Goal: Feedback & Contribution: Submit feedback/report problem

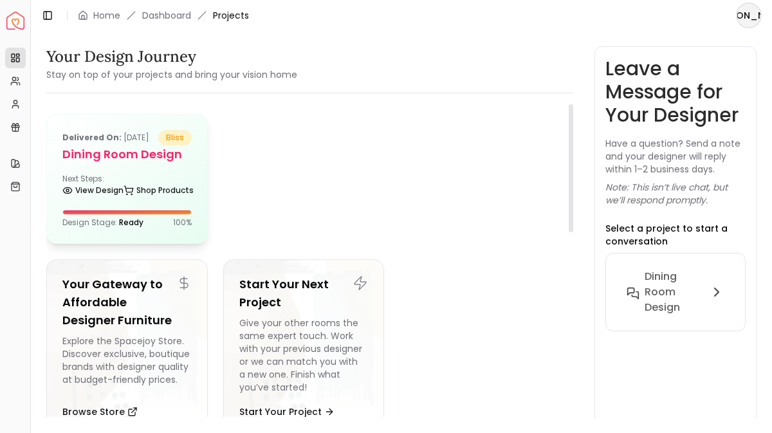
click at [147, 163] on h5 "Dining Room design" at bounding box center [126, 154] width 129 height 18
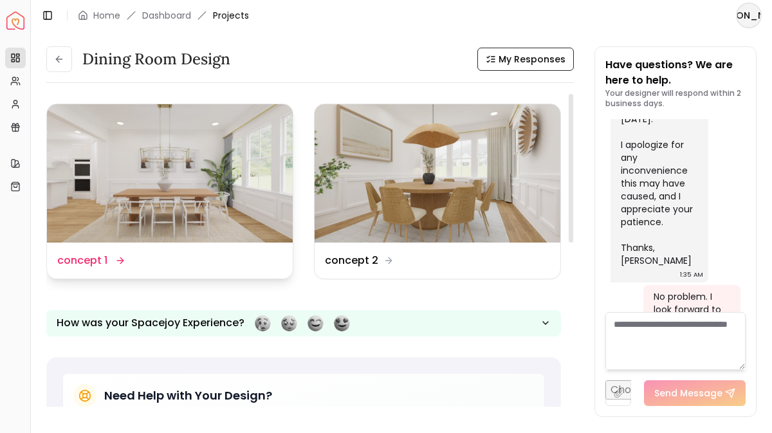
click at [111, 261] on div "Design Name concept 1" at bounding box center [90, 260] width 66 height 15
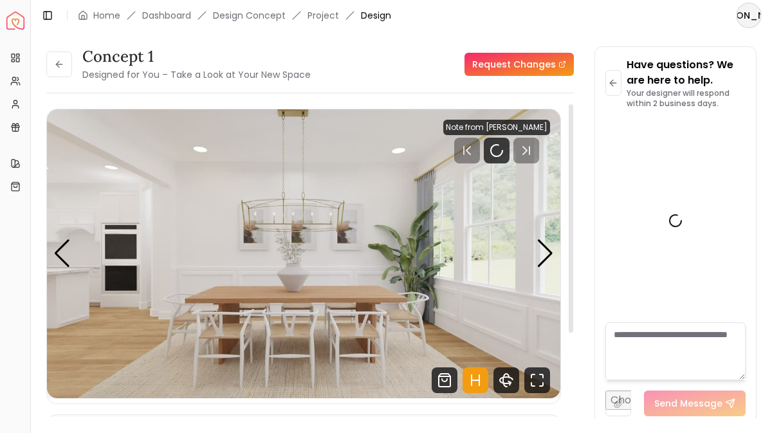
scroll to position [1378, 0]
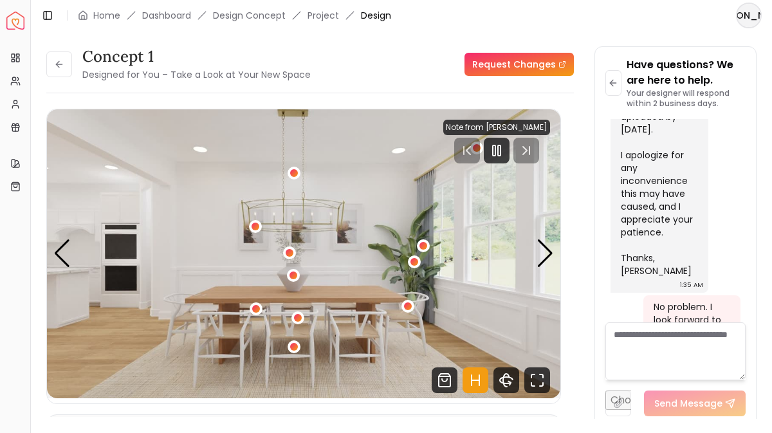
click at [507, 65] on link "Request Changes" at bounding box center [518, 64] width 109 height 23
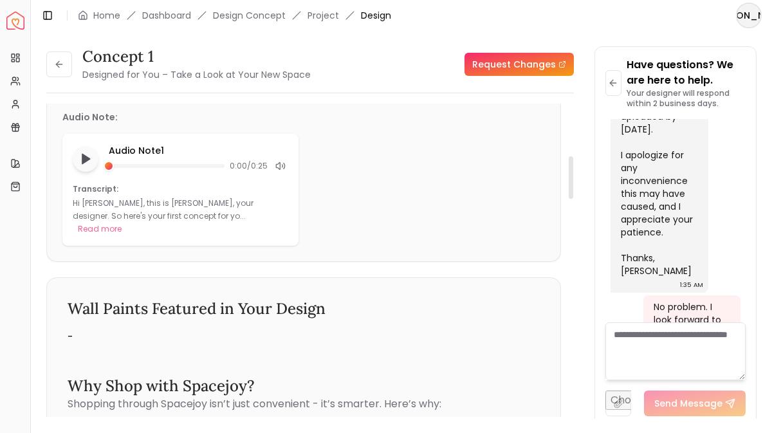
scroll to position [413, 0]
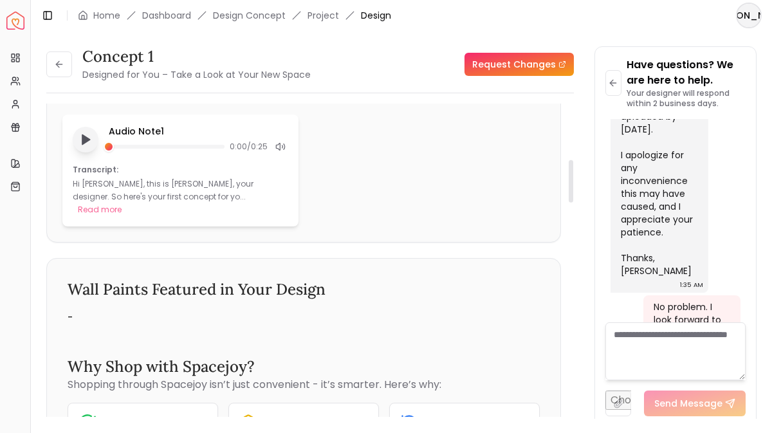
click at [87, 142] on icon "Play audio note" at bounding box center [85, 139] width 13 height 13
click at [87, 142] on rect "Pause audio note" at bounding box center [88, 139] width 3 height 9
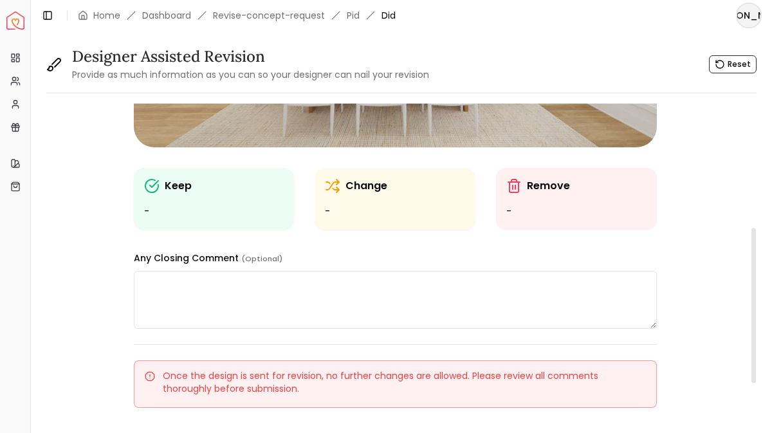
scroll to position [249, 0]
click at [179, 285] on textarea at bounding box center [395, 300] width 523 height 58
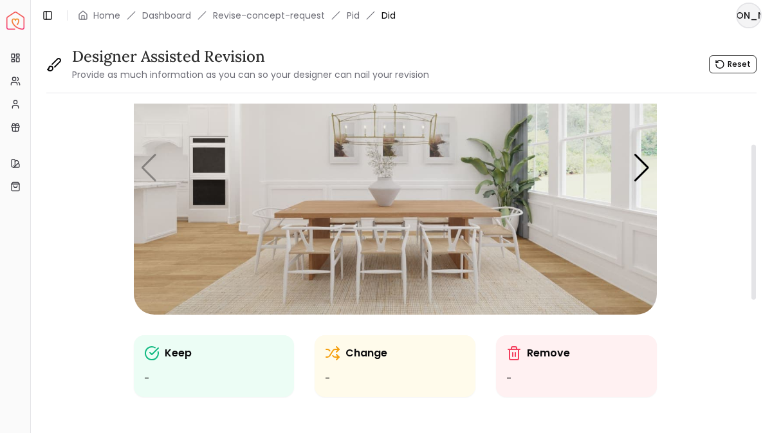
scroll to position [89, 0]
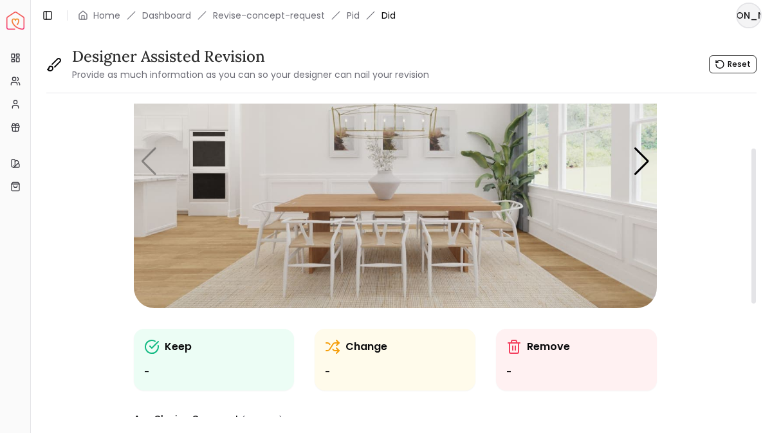
click at [354, 349] on p "Change" at bounding box center [366, 346] width 42 height 15
click at [337, 371] on ul "-" at bounding box center [395, 372] width 140 height 15
click at [186, 348] on p "Keep" at bounding box center [178, 346] width 27 height 15
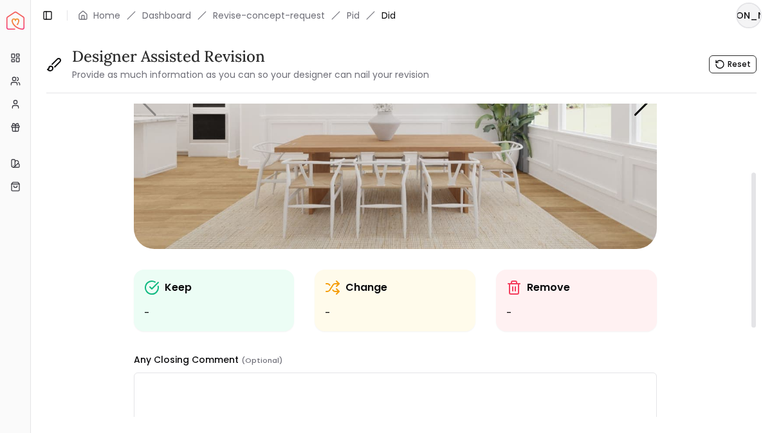
scroll to position [167, 0]
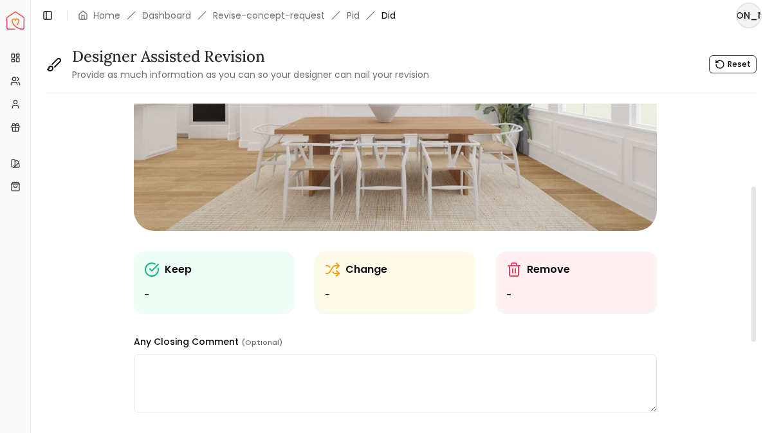
click at [182, 273] on p "Keep" at bounding box center [178, 269] width 27 height 15
click at [168, 289] on ul "-" at bounding box center [214, 294] width 140 height 15
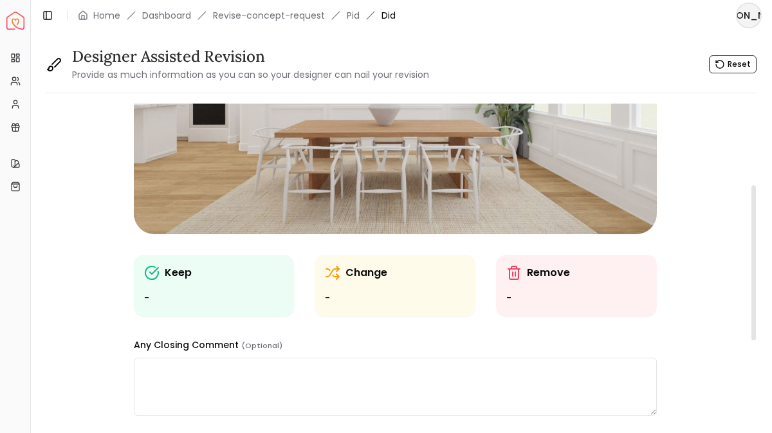
scroll to position [164, 0]
click at [180, 270] on p "Keep" at bounding box center [178, 271] width 27 height 15
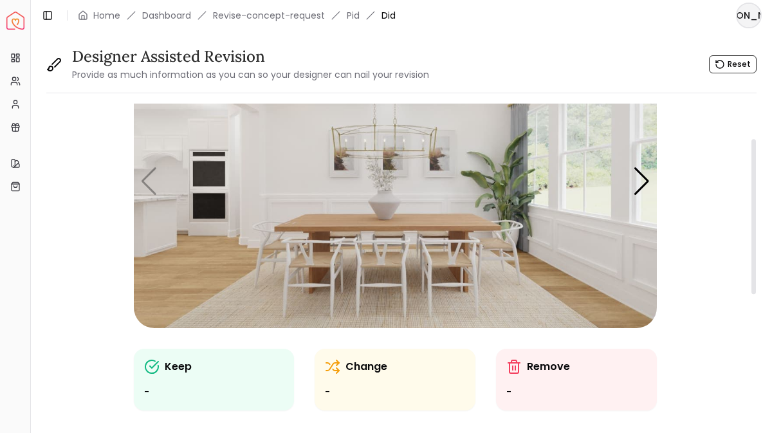
scroll to position [72, 0]
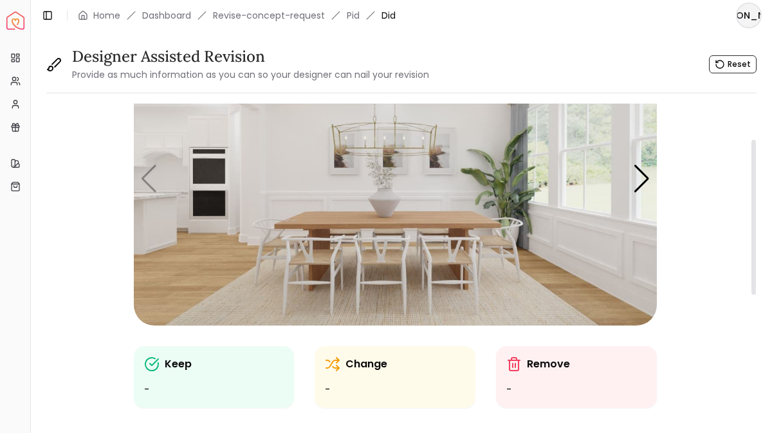
click at [327, 221] on img "1 / 4" at bounding box center [395, 179] width 523 height 294
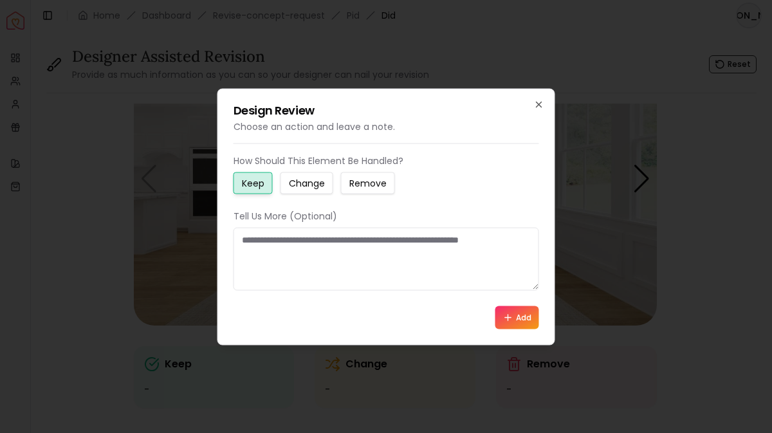
click at [271, 235] on textarea at bounding box center [385, 258] width 305 height 63
type textarea "**********"
click at [519, 318] on button "Add" at bounding box center [517, 316] width 44 height 23
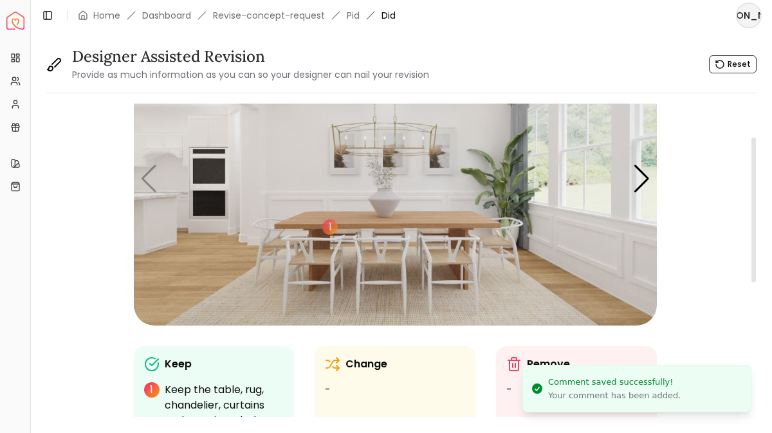
click at [356, 368] on p "Change" at bounding box center [366, 363] width 42 height 15
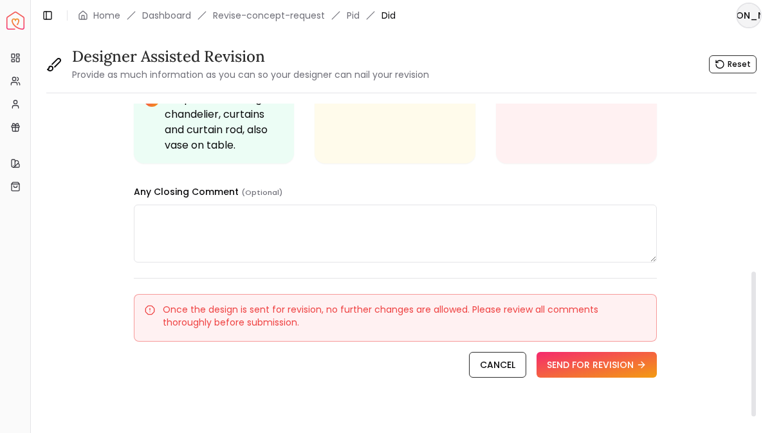
click at [284, 228] on textarea at bounding box center [395, 233] width 523 height 58
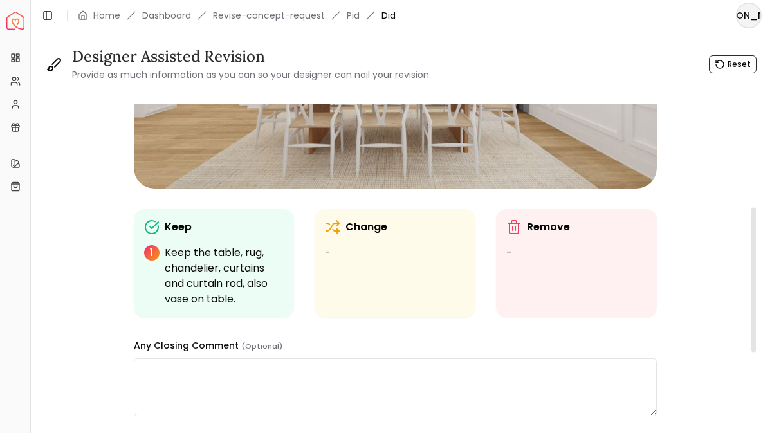
scroll to position [182, 0]
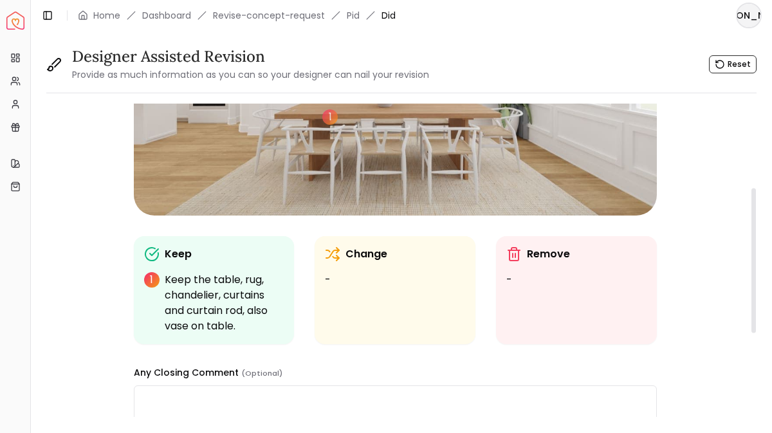
click at [351, 185] on img "1 / 4" at bounding box center [395, 69] width 523 height 294
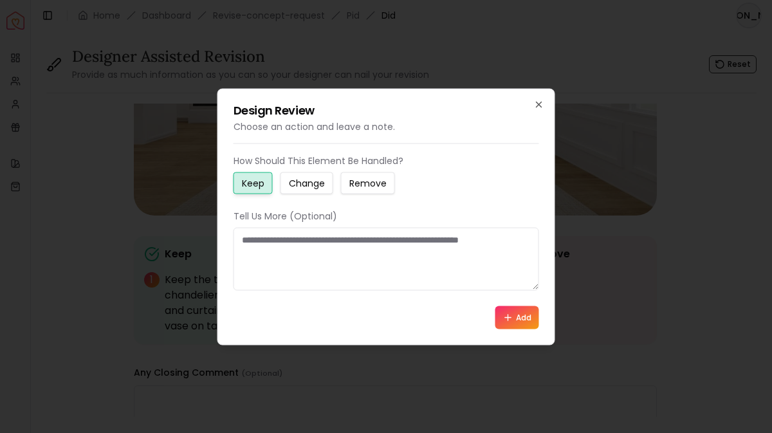
click at [309, 187] on small "Change" at bounding box center [307, 182] width 36 height 13
click at [263, 241] on textarea at bounding box center [385, 258] width 305 height 63
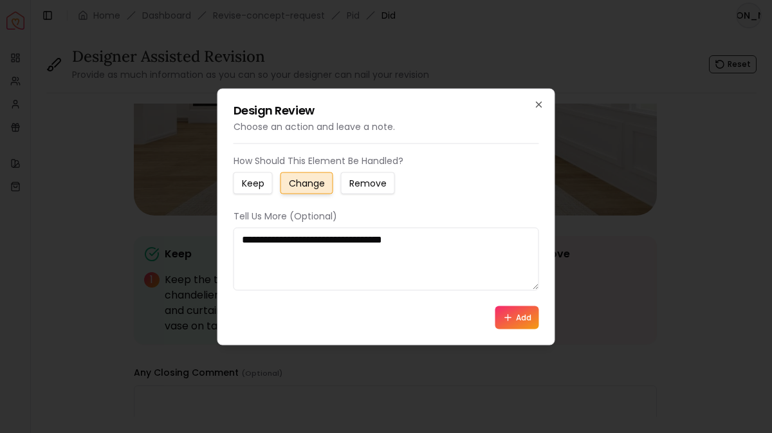
drag, startPoint x: 360, startPoint y: 242, endPoint x: 445, endPoint y: 245, distance: 84.9
click at [445, 245] on textarea "**********" at bounding box center [385, 258] width 305 height 63
type textarea "**********"
click at [513, 316] on button "Add" at bounding box center [517, 316] width 44 height 23
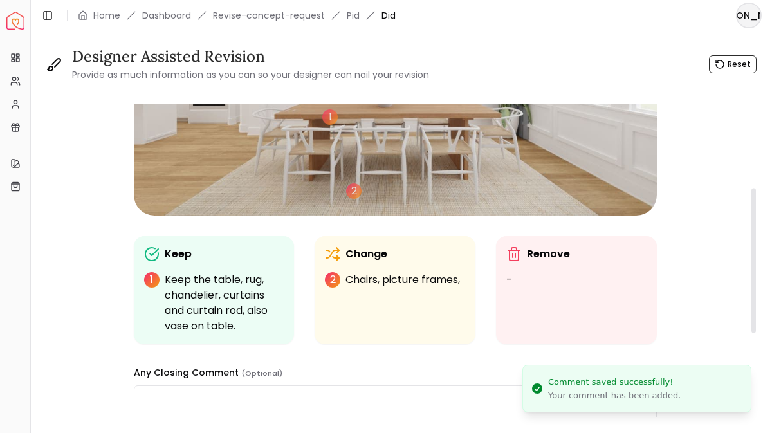
click at [542, 257] on p "Remove" at bounding box center [548, 253] width 43 height 15
click at [537, 264] on div "Remove -" at bounding box center [576, 266] width 140 height 41
click at [527, 277] on ul "-" at bounding box center [576, 279] width 140 height 15
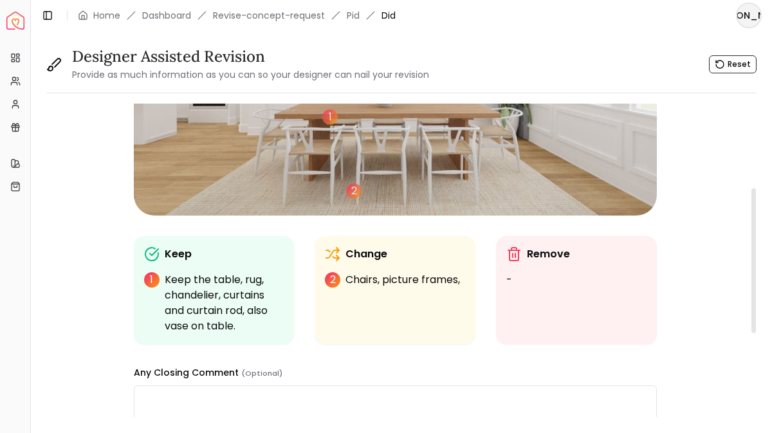
click at [501, 192] on img "1 / 4" at bounding box center [395, 69] width 523 height 294
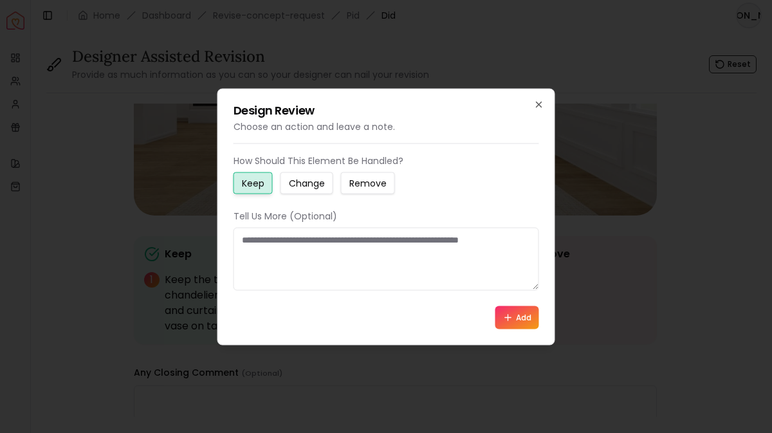
click at [380, 181] on small "Remove" at bounding box center [367, 182] width 37 height 13
click at [269, 240] on textarea at bounding box center [385, 258] width 305 height 63
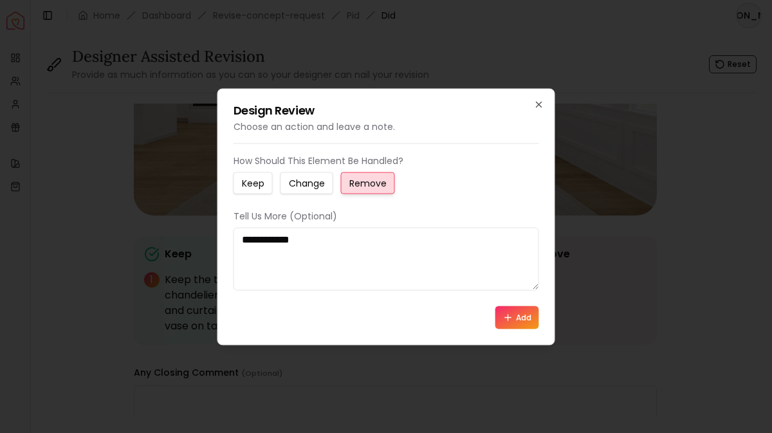
type textarea "**********"
click at [518, 312] on button "Add" at bounding box center [517, 316] width 44 height 23
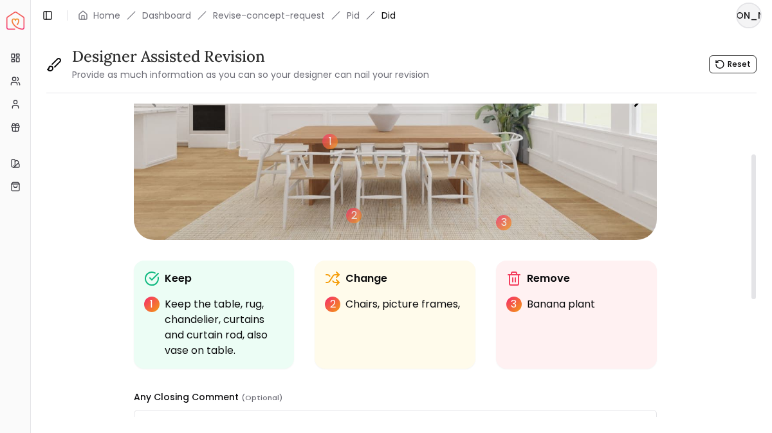
scroll to position [40, 0]
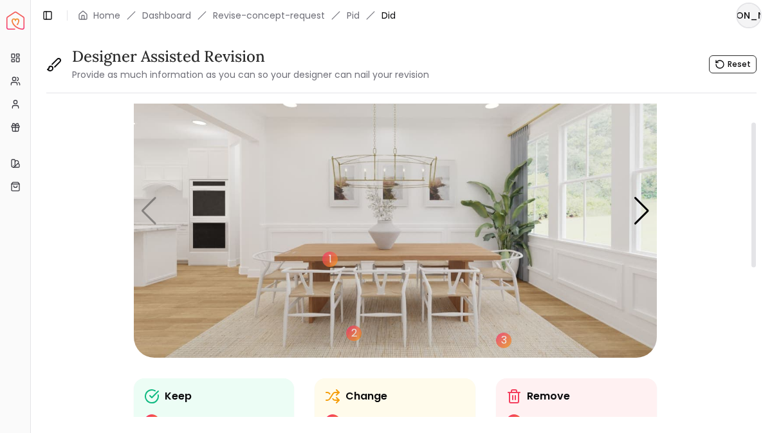
click at [286, 266] on img "1 / 4" at bounding box center [395, 211] width 523 height 294
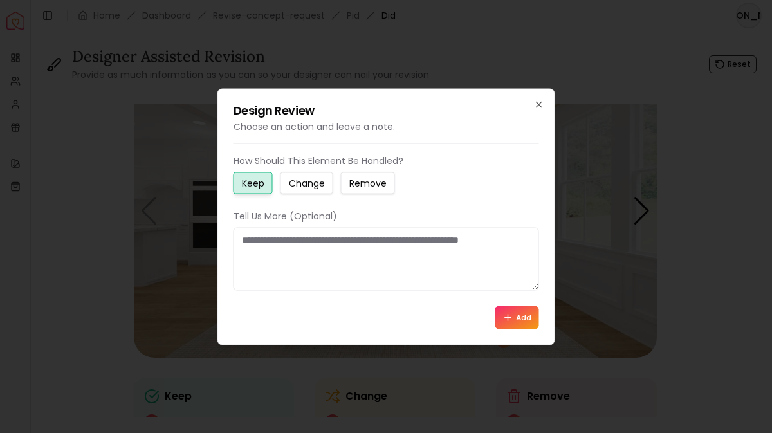
click at [283, 240] on textarea at bounding box center [385, 258] width 305 height 63
click at [534, 106] on icon "button" at bounding box center [539, 104] width 10 height 10
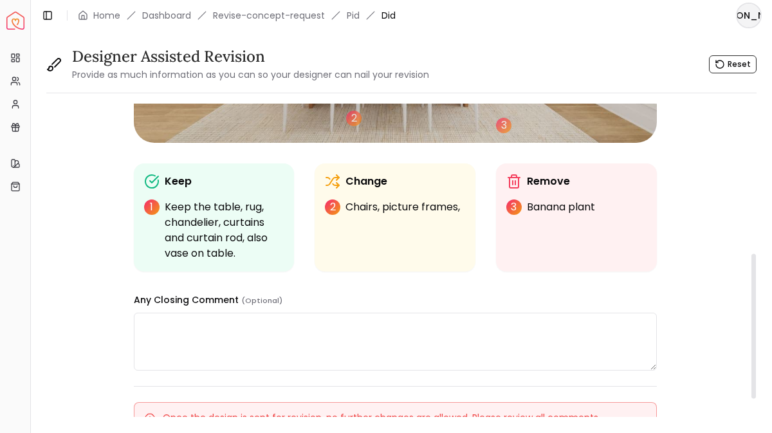
scroll to position [332, 0]
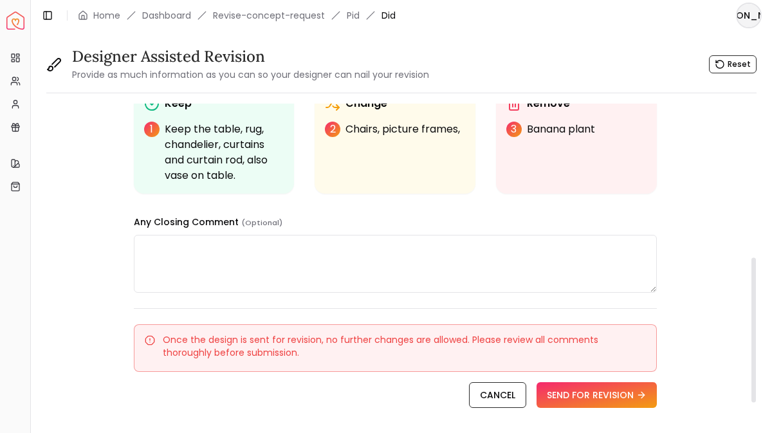
click at [192, 246] on textarea at bounding box center [395, 264] width 523 height 58
type textarea "**********"
click at [579, 400] on button "SEND FOR REVISION" at bounding box center [596, 395] width 120 height 26
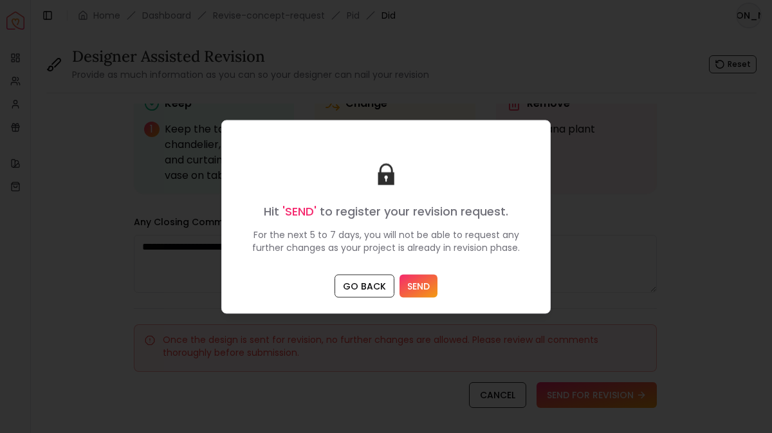
click at [424, 288] on button "SEND" at bounding box center [418, 285] width 38 height 23
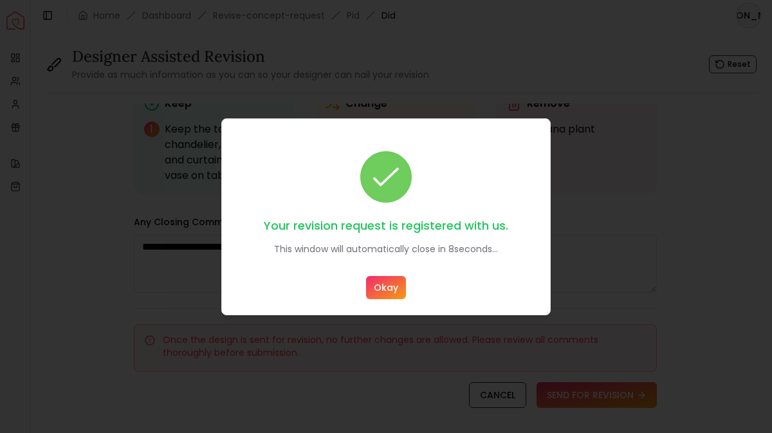
click at [378, 284] on button "Okay" at bounding box center [386, 287] width 40 height 23
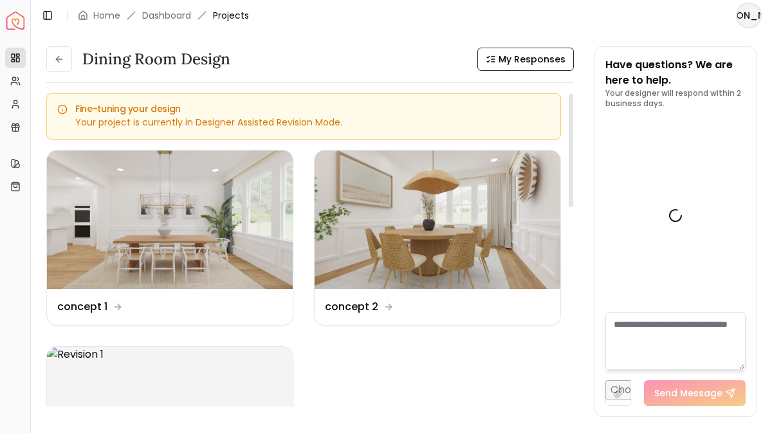
scroll to position [1389, 0]
